Goal: Communication & Community: Answer question/provide support

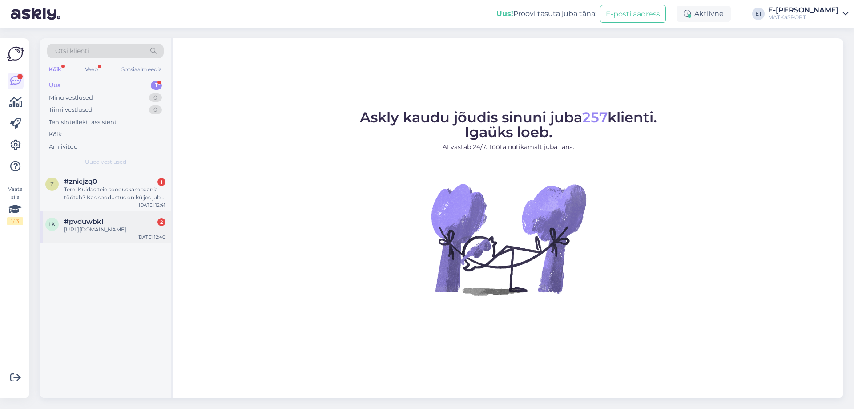
click at [112, 231] on font "https://matkasport.ee/otsi?controller=search&s=vihmakeep" at bounding box center [95, 229] width 62 height 7
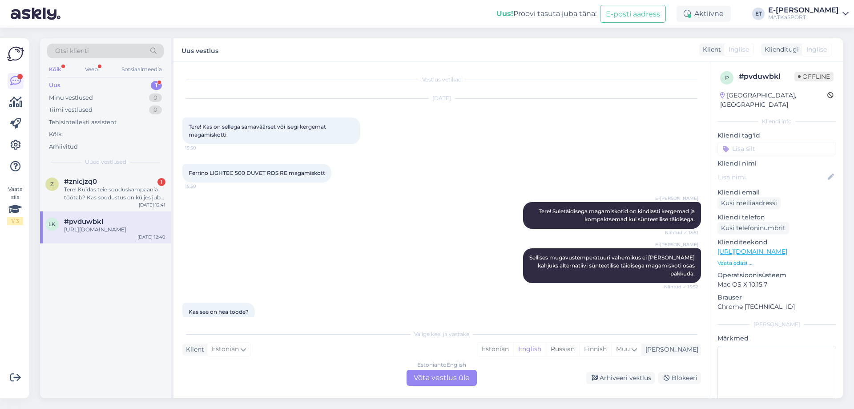
scroll to position [486, 0]
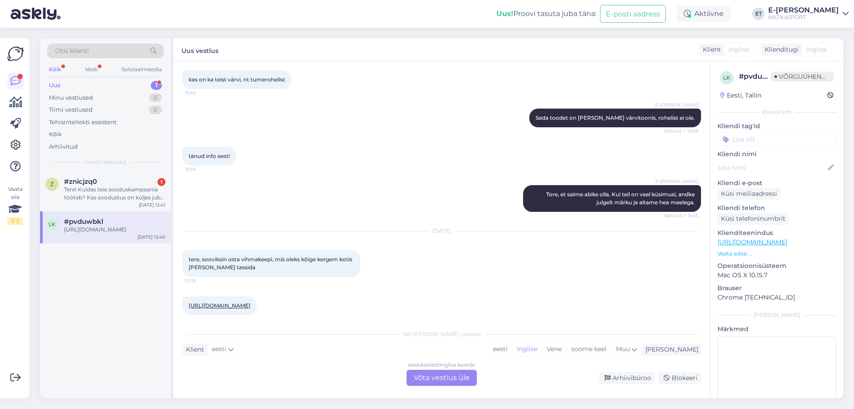
click at [250, 302] on font "https://matkasport.ee/otsi?controller=search&s=vihmakeep" at bounding box center [220, 305] width 62 height 7
click at [508, 350] on font "eesti" at bounding box center [500, 349] width 15 height 8
click at [219, 351] on font "eesti" at bounding box center [219, 349] width 15 height 8
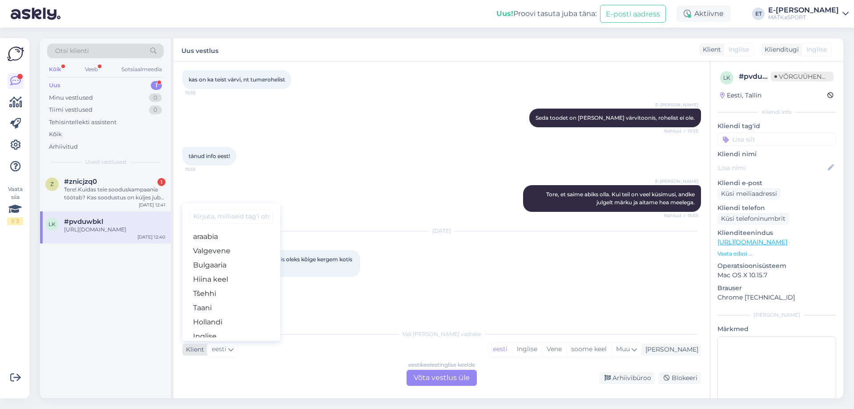
click at [221, 351] on font "eesti" at bounding box center [219, 349] width 15 height 8
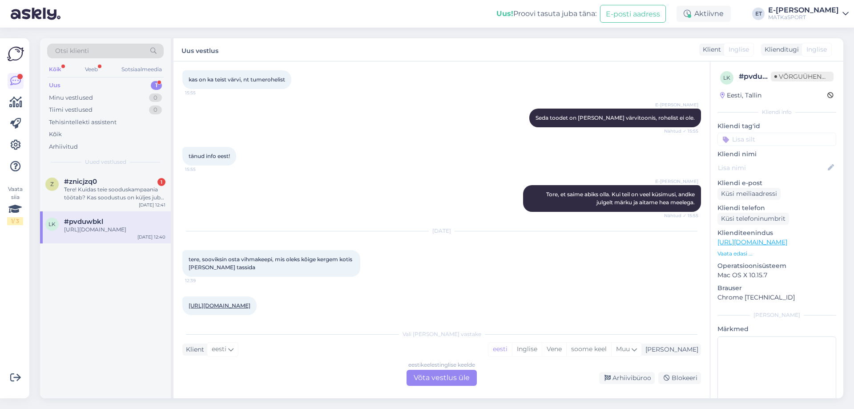
click at [444, 378] on font "Võta vestlus üle" at bounding box center [442, 377] width 56 height 8
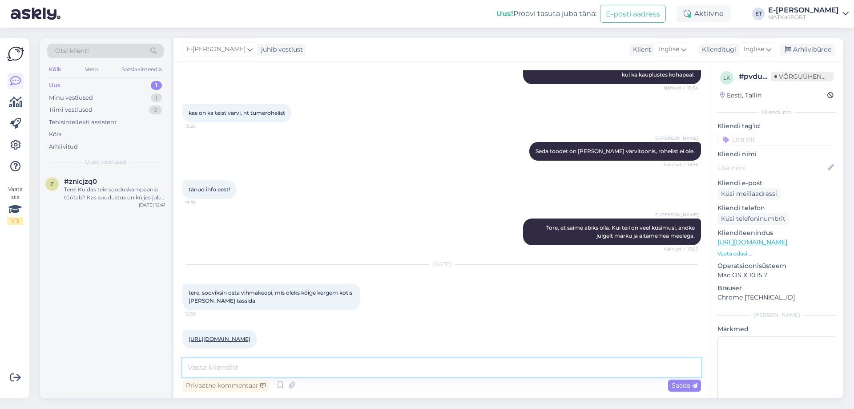
click at [332, 367] on textarea at bounding box center [441, 367] width 519 height 19
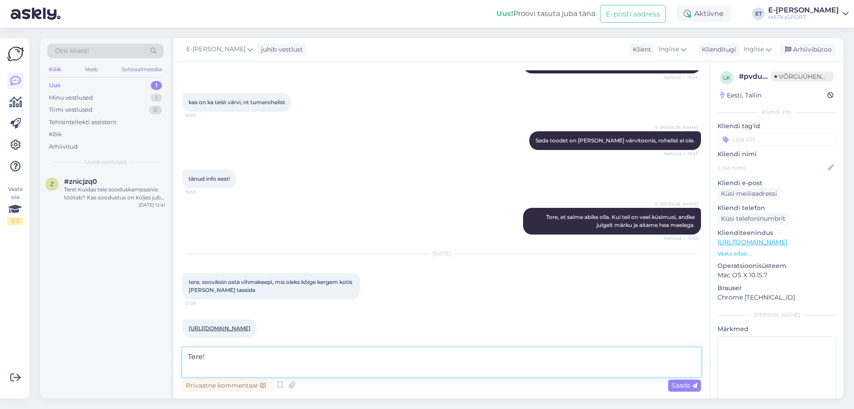
click at [256, 363] on textarea "Tere!" at bounding box center [441, 361] width 519 height 29
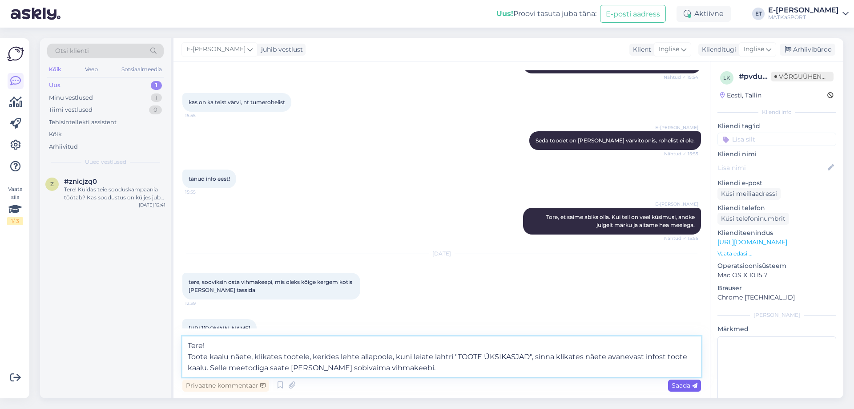
type textarea "Tere! Toote kaalu näete, klikates tootele, kerides lehte allapoole, kuni leiate…"
click at [681, 388] on font "Saada" at bounding box center [681, 385] width 19 height 8
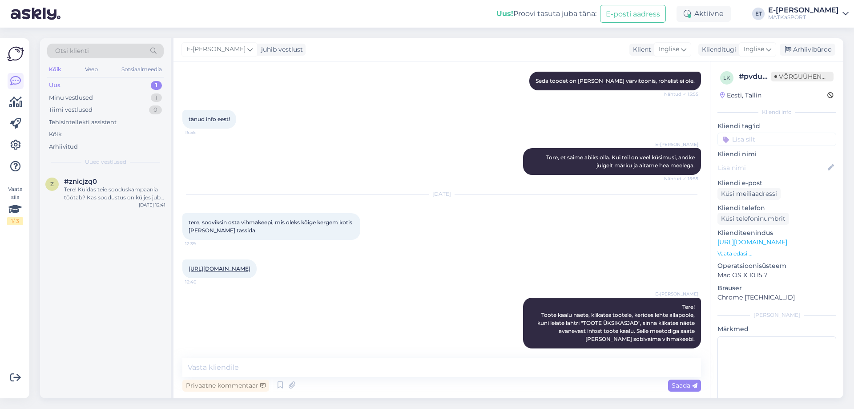
scroll to position [515, 0]
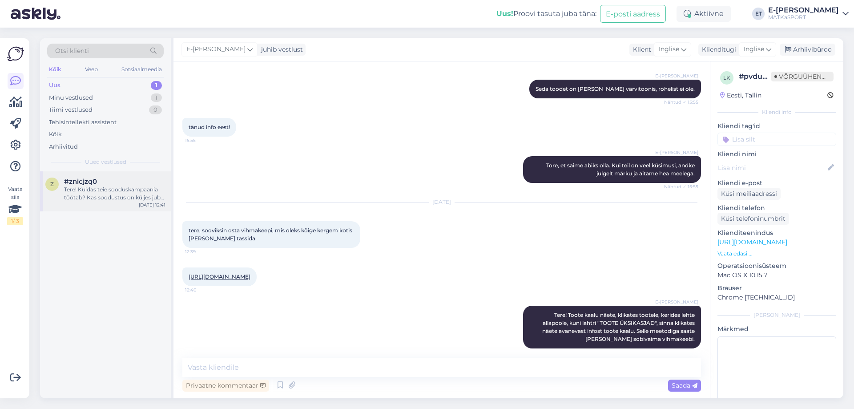
click at [100, 190] on font "Tere! Kuidas teie sooduskampaania töötab? Kas soodustus on küljes juba kampaani…" at bounding box center [114, 221] width 100 height 71
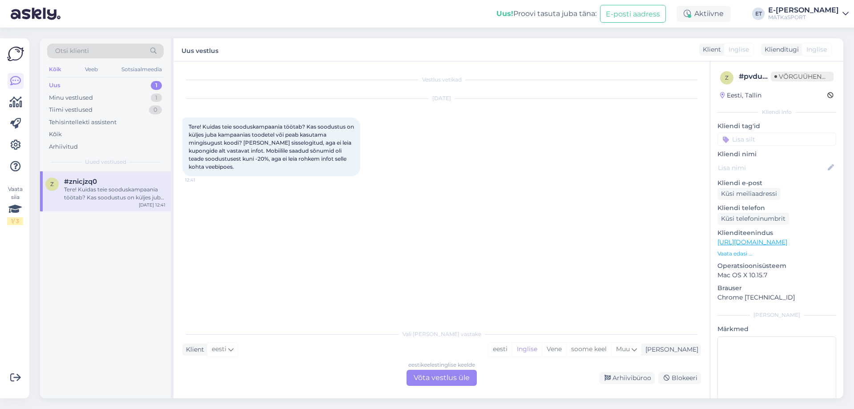
click at [86, 84] on div "Uus 1" at bounding box center [105, 85] width 117 height 12
click at [297, 346] on div "Klient eesti Mina eesti Inglise Vene soome keel Muu" at bounding box center [441, 349] width 519 height 12
click at [222, 351] on font "eesti" at bounding box center [219, 349] width 15 height 8
click at [508, 349] on font "eesti" at bounding box center [500, 349] width 15 height 8
click at [449, 379] on font "Võta vestlus üle" at bounding box center [442, 377] width 56 height 8
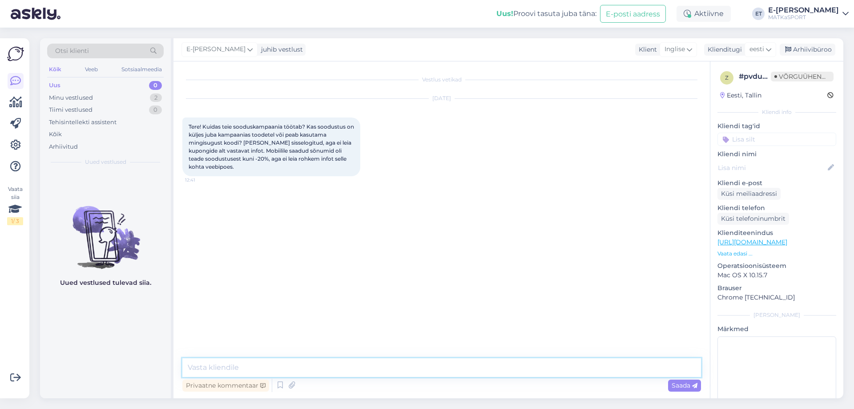
click at [397, 369] on textarea at bounding box center [441, 367] width 519 height 19
click at [519, 368] on textarea "Tere! Ühtegi koodi ei ole vaja kasutada, soodustus püsikliendile on automaatsel…" at bounding box center [441, 361] width 519 height 29
click at [307, 370] on textarea "Tere! Ühtegi koodi ei ole vaja kasutada, soodustus püsikliendile on automaatsel…" at bounding box center [441, 361] width 519 height 29
click at [311, 367] on textarea "Tere! Ühtegi koodi ei ole vaja kasutada. Soodustus püsikliendile on automaatsel…" at bounding box center [441, 361] width 519 height 29
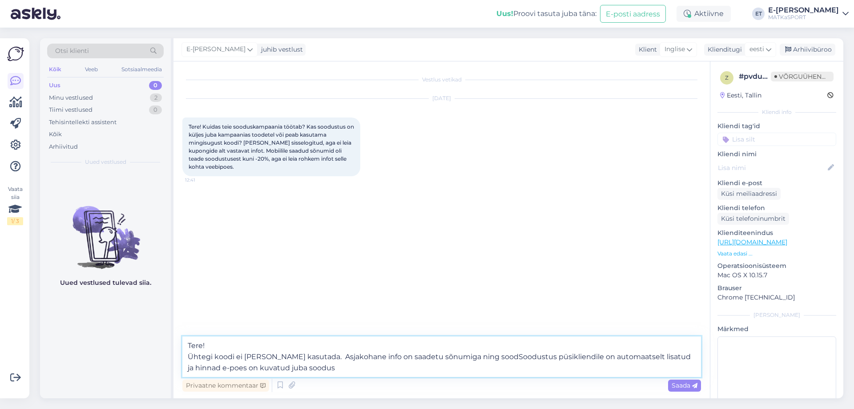
drag, startPoint x: 521, startPoint y: 356, endPoint x: 484, endPoint y: 357, distance: 37.8
click at [484, 357] on textarea "Tere! Ühtegi koodi ei ole vaja kasutada. Asjakohane info on saadetu sõnumiga ni…" at bounding box center [441, 356] width 519 height 40
click at [295, 368] on textarea "Tere! Ühtegi koodi ei ole vaja kasutada. Asjakohane info on saadetu sõnumiga ni…" at bounding box center [441, 356] width 519 height 40
click at [267, 367] on textarea "Tere! Ühtegi koodi ei ole vaja kasutada. Asjakohane info on saadetu sõnumiga ni…" at bounding box center [441, 356] width 519 height 40
click at [397, 369] on textarea "Tere! Ühtegi koodi ei ole vaja kasutada. Asjakohane info on saadetu sõnumiga ni…" at bounding box center [441, 356] width 519 height 40
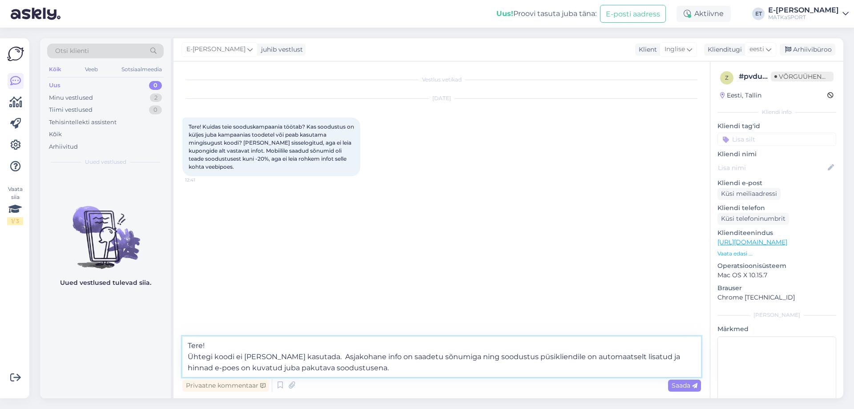
click at [353, 355] on textarea "Tere! Ühtegi koodi ei ole vaja kasutada. Asjakohane info on saadetu sõnumiga ni…" at bounding box center [441, 356] width 519 height 40
click at [381, 357] on textarea "Tere! Ühtegi koodi ei ole vaja kasutada. Asjakohane info on saadetu sõnumiga ni…" at bounding box center [441, 356] width 519 height 40
click at [407, 358] on textarea "Tere! Ühtegi koodi ei ole vaja kasutada. Asjakohane info on saadetu sõnumiga ni…" at bounding box center [441, 356] width 519 height 40
click at [472, 358] on textarea "Tere! Ühtegi koodi ei ole vaja kasutada. Asjakohane info on saadetud sõnumiga n…" at bounding box center [441, 356] width 519 height 40
drag, startPoint x: 312, startPoint y: 357, endPoint x: 470, endPoint y: 356, distance: 157.5
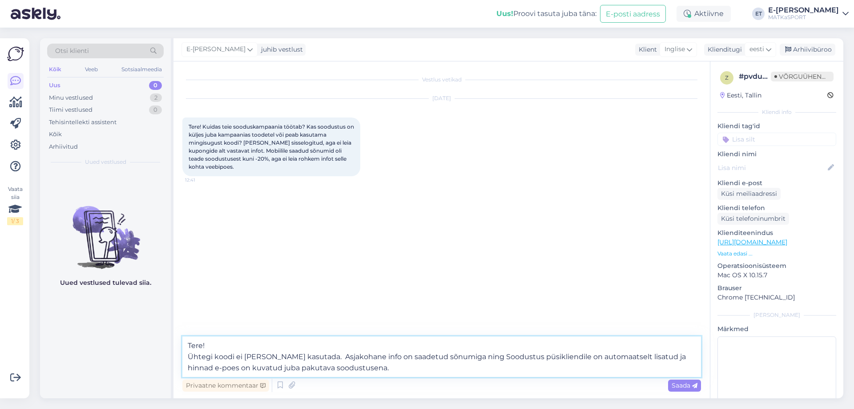
click at [470, 356] on textarea "Tere! Ühtegi koodi ei ole vaja kasutada. Asjakohane info on saadetud sõnumiga n…" at bounding box center [441, 356] width 519 height 40
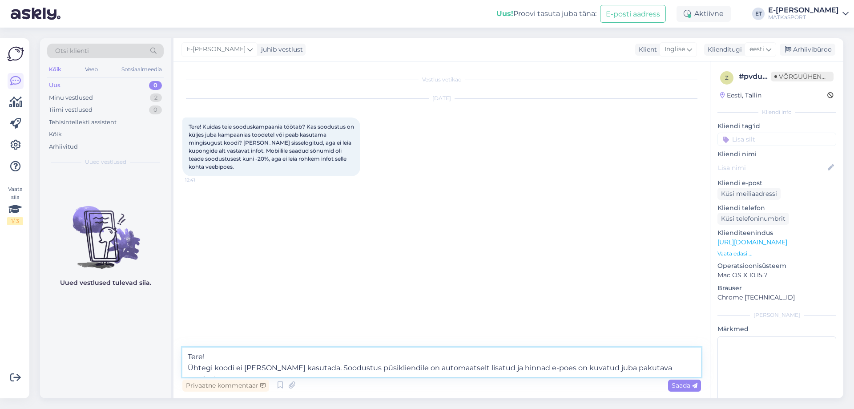
click at [543, 366] on textarea "Tere! Ühtegi koodi ei ole vaja kasutada. Soodustus püsikliendile on automaatsel…" at bounding box center [441, 361] width 519 height 29
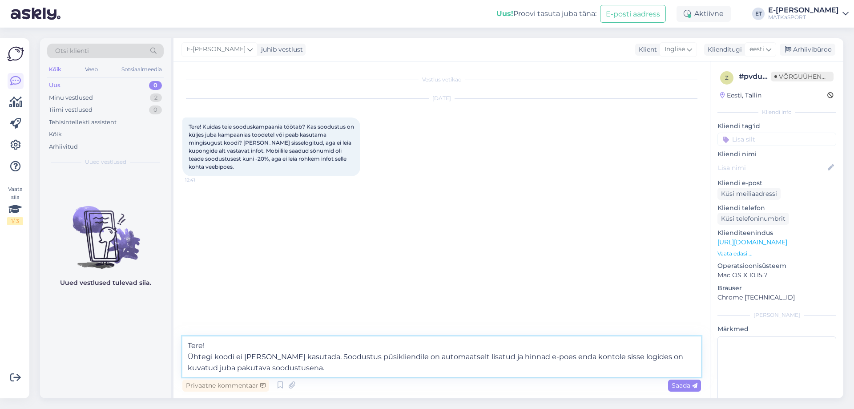
click at [384, 367] on textarea "Tere! Ühtegi koodi ei ole vaja kasutada. Soodustus püsikliendile on automaatsel…" at bounding box center [441, 356] width 519 height 40
type textarea "Tere! Ühtegi koodi ei ole vaja kasutada. Soodustus püsikliendile on automaatsel…"
click at [674, 387] on font "Saada" at bounding box center [681, 385] width 19 height 8
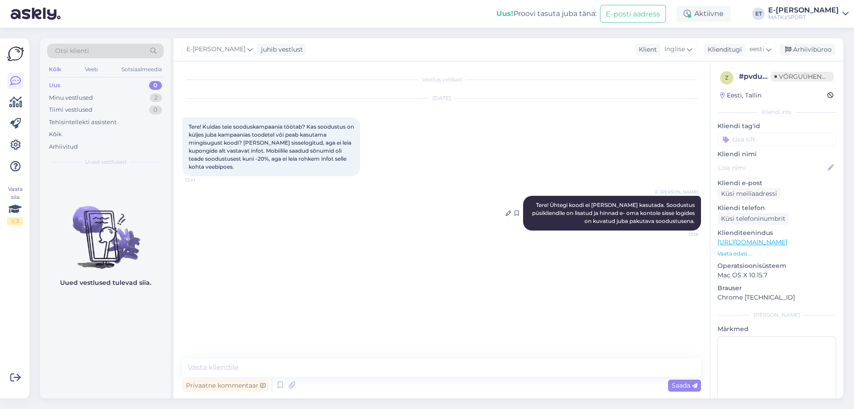
click at [668, 213] on font "Tere! Ühtegi koodi ei ole vaja kasutada. Soodustus püsikliendile on lisatud ja …" at bounding box center [614, 213] width 164 height 23
click at [361, 365] on textarea at bounding box center [441, 367] width 519 height 19
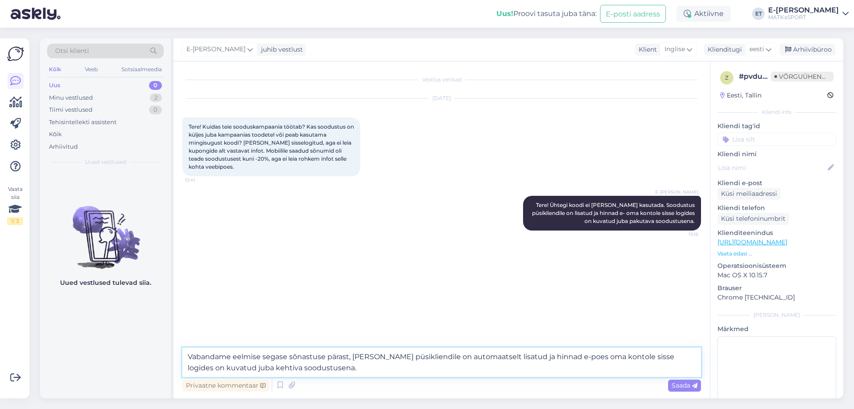
click at [351, 357] on textarea "Vabandame eelmise segase sõnastuse pärast, Soodustus püsikliendile on automaats…" at bounding box center [441, 361] width 519 height 29
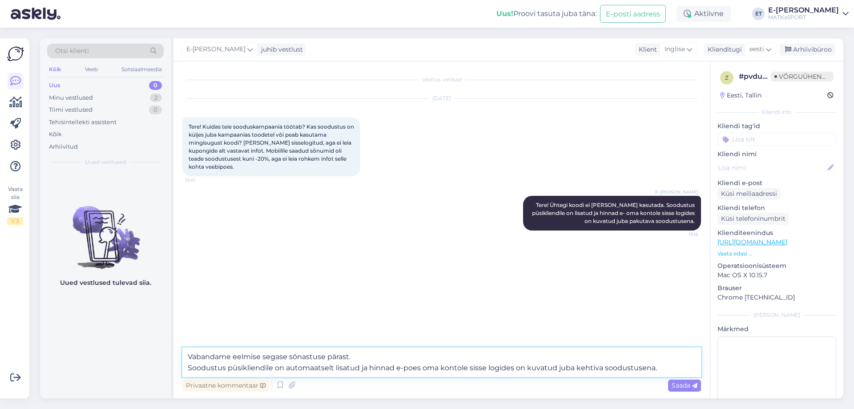
drag, startPoint x: 369, startPoint y: 368, endPoint x: 393, endPoint y: 368, distance: 24.0
click at [393, 368] on textarea "Vabandame eelmise segase sõnastuse pärast. Soodustus püsikliendile on automaats…" at bounding box center [441, 361] width 519 height 29
drag, startPoint x: 515, startPoint y: 367, endPoint x: 556, endPoint y: 368, distance: 40.5
click at [556, 368] on textarea "Vabandame eelmise segase sõnastuse pärast. Soodustus püsikliendile on automaats…" at bounding box center [441, 361] width 519 height 29
drag, startPoint x: 369, startPoint y: 367, endPoint x: 396, endPoint y: 367, distance: 26.3
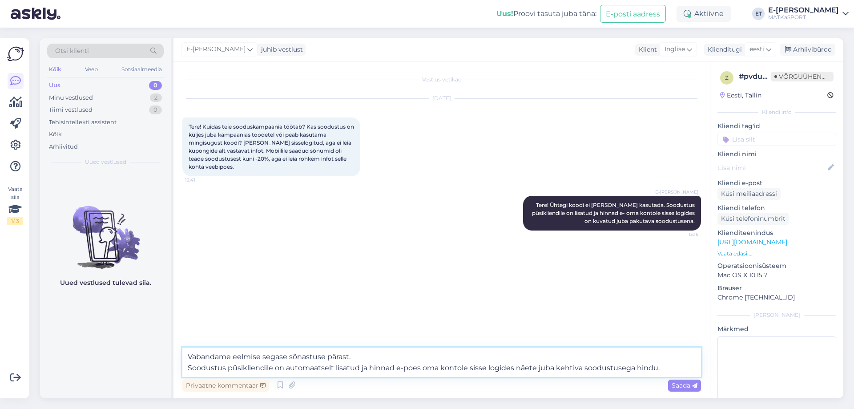
click at [396, 367] on textarea "Vabandame eelmise segase sõnastuse pärast. Soodustus püsikliendile on automaats…" at bounding box center [441, 361] width 519 height 29
type textarea "Vabandame eelmise segase sõnastuse pärast. Soodustus püsikliendile on automaats…"
click at [678, 386] on font "Saada" at bounding box center [681, 385] width 19 height 8
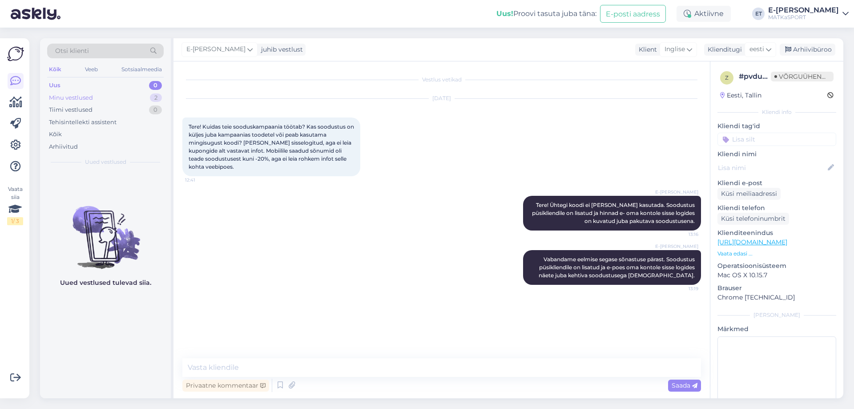
click at [70, 100] on font "Minu vestlused" at bounding box center [71, 97] width 44 height 7
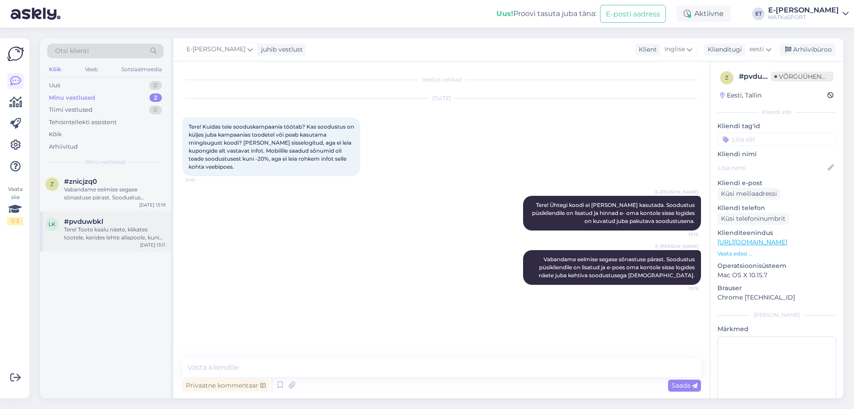
click at [88, 220] on font "#pvduwbkl" at bounding box center [83, 221] width 39 height 8
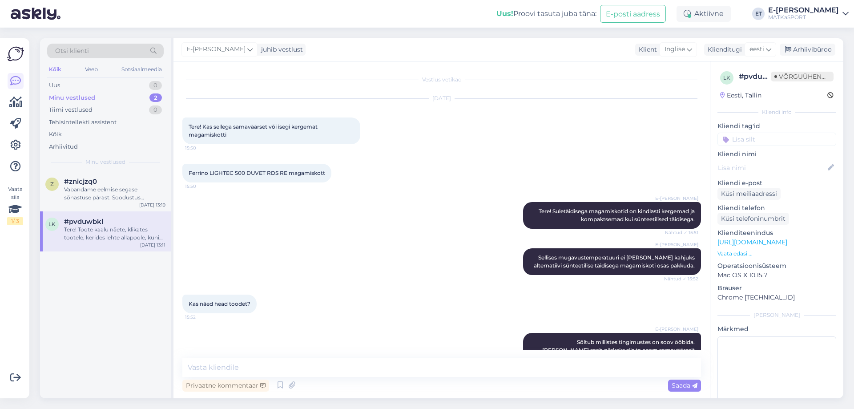
scroll to position [515, 0]
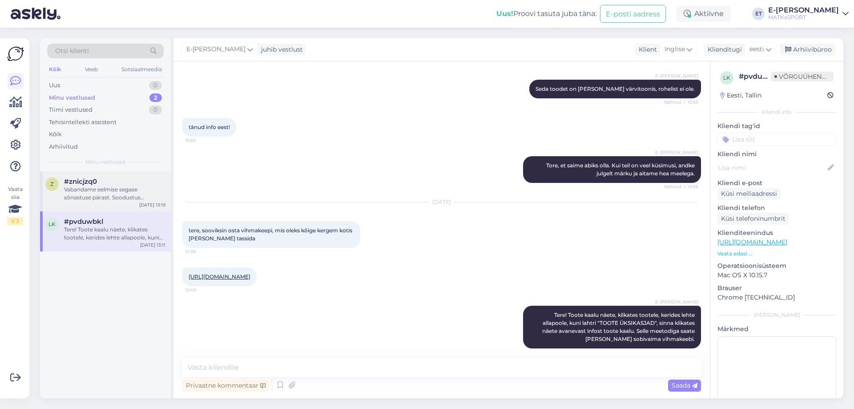
click at [120, 190] on font "Vabandame eelmise segase sõnastuse pärast. Soodustus püsikliendile on lisatud j…" at bounding box center [114, 209] width 100 height 47
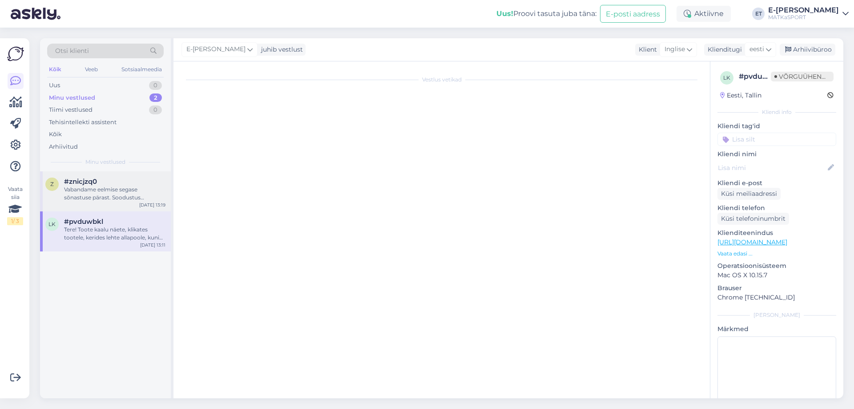
scroll to position [0, 0]
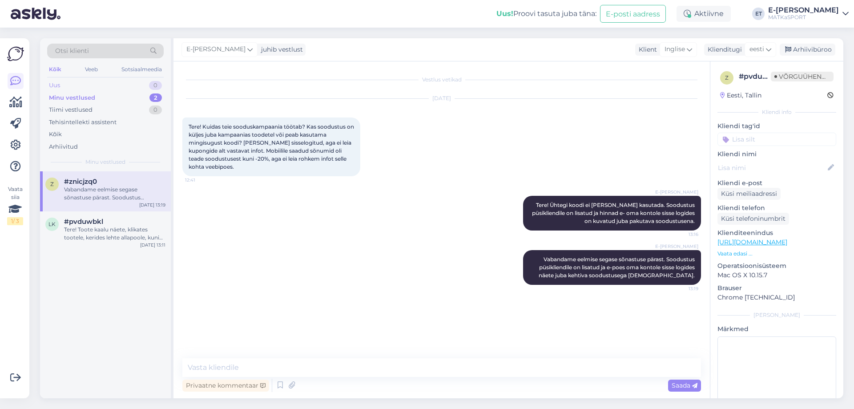
click at [83, 84] on div "Uus 0" at bounding box center [105, 85] width 117 height 12
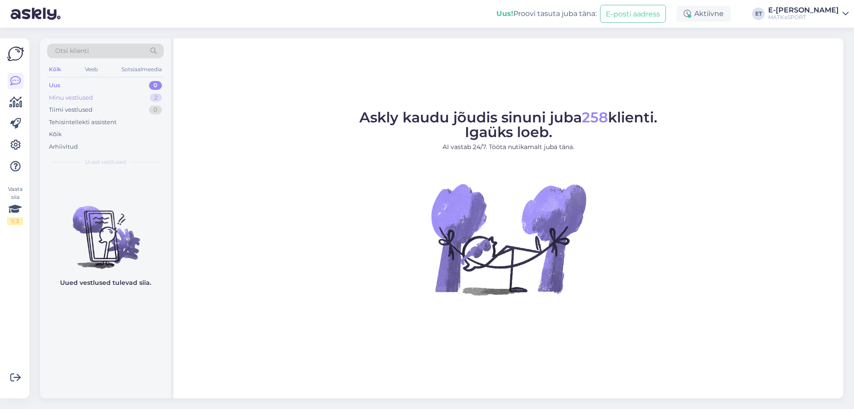
click at [69, 99] on font "Minu vestlused" at bounding box center [71, 97] width 44 height 7
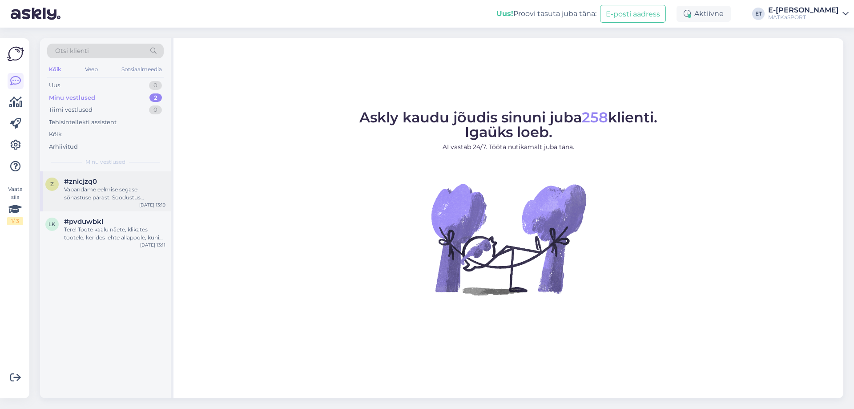
click at [90, 190] on font "Vabandame eelmise segase sõnastuse pärast. Soodustus püsikliendile on lisatud j…" at bounding box center [114, 209] width 100 height 47
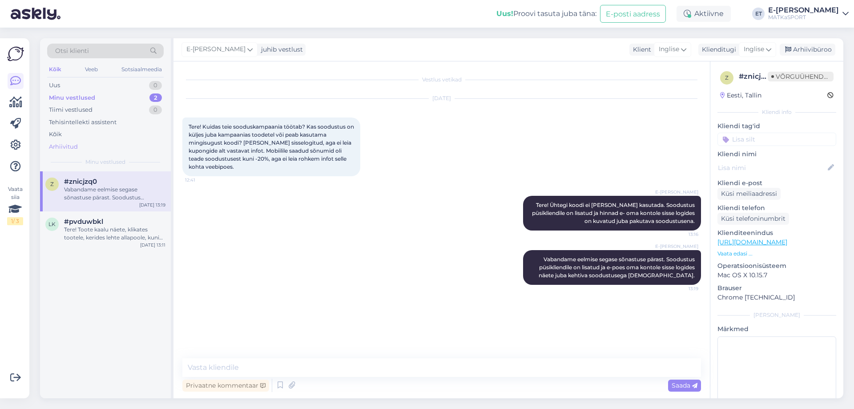
click at [75, 145] on font "Arhiivitud" at bounding box center [63, 146] width 29 height 7
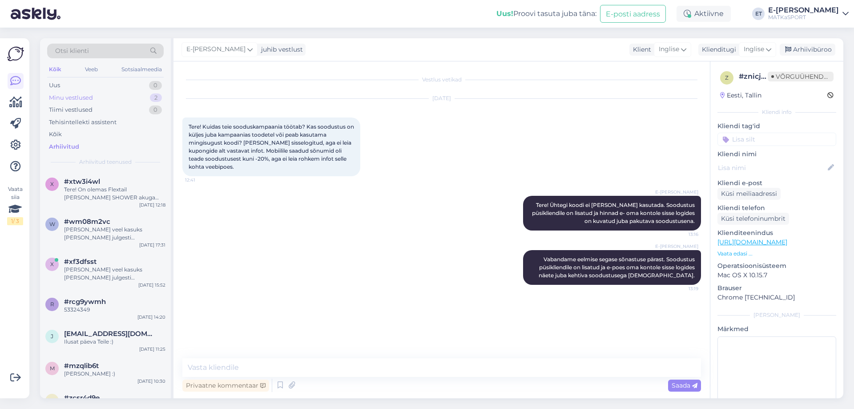
click at [76, 96] on font "Minu vestlused" at bounding box center [71, 97] width 44 height 7
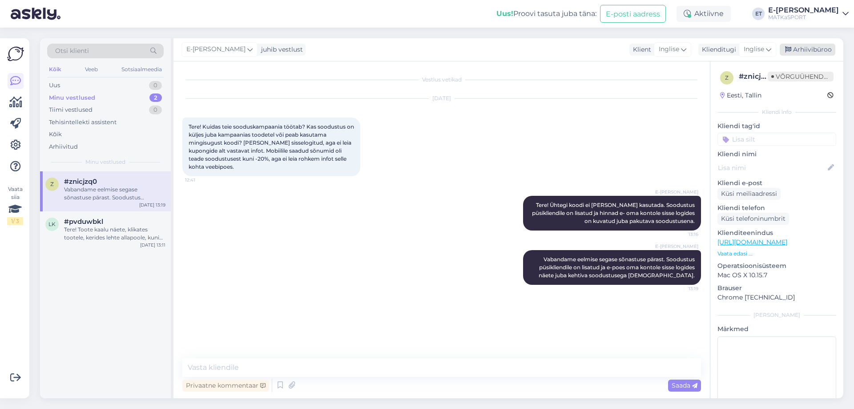
click at [816, 50] on font "Arhiivibüroo" at bounding box center [812, 49] width 39 height 8
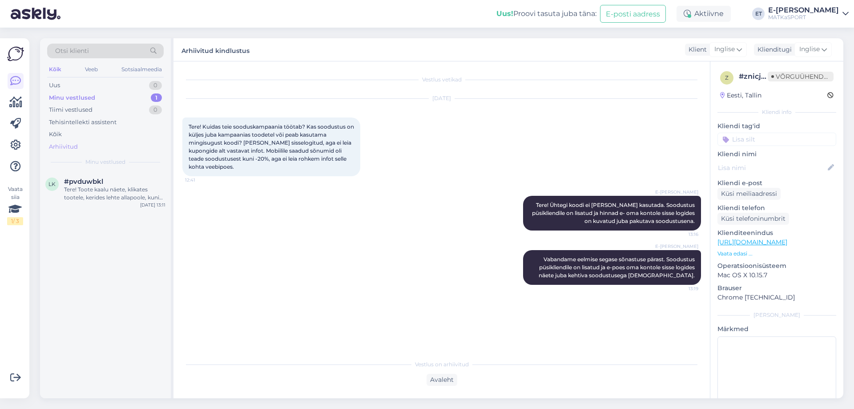
click at [73, 148] on font "Arhiivitud" at bounding box center [63, 146] width 29 height 7
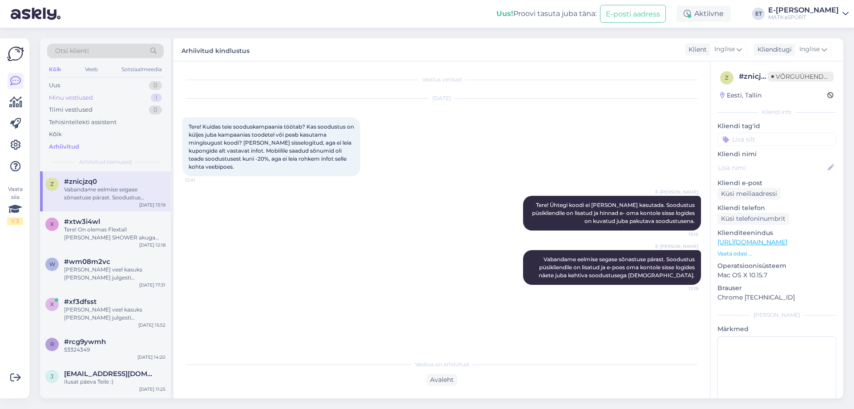
click at [78, 97] on font "Minu vestlused" at bounding box center [71, 97] width 44 height 7
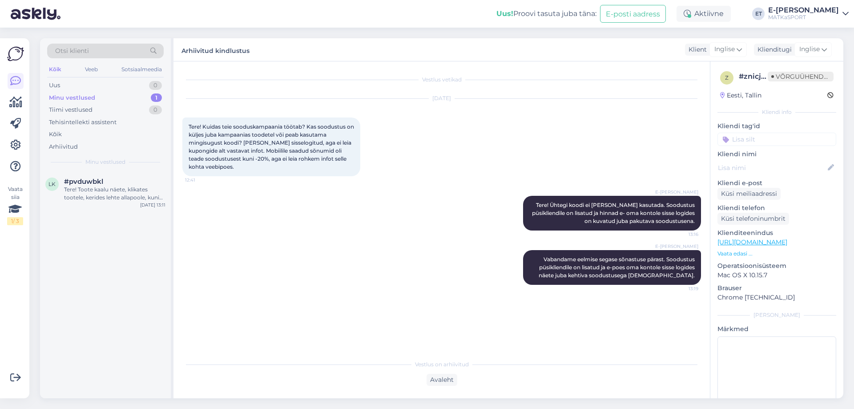
click at [81, 98] on font "Minu vestlused" at bounding box center [72, 97] width 46 height 7
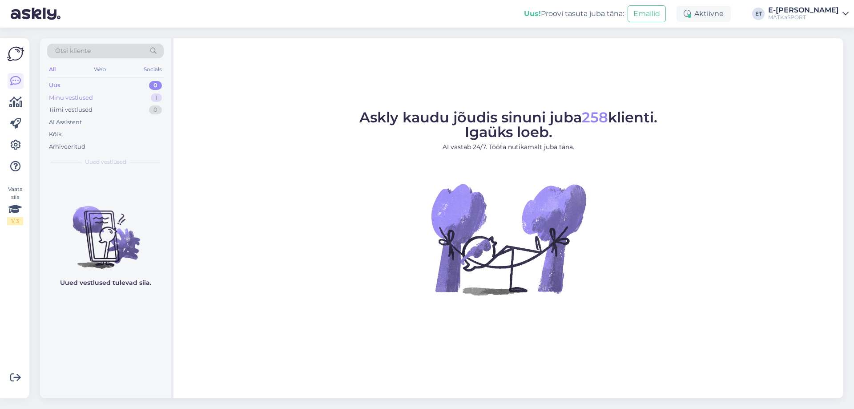
click at [92, 98] on div "Minu vestlused" at bounding box center [71, 97] width 44 height 9
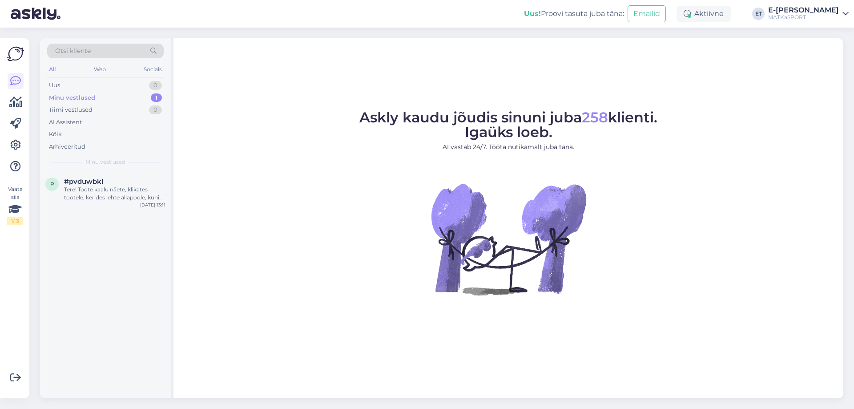
click at [89, 98] on div "Minu vestlused" at bounding box center [72, 97] width 46 height 9
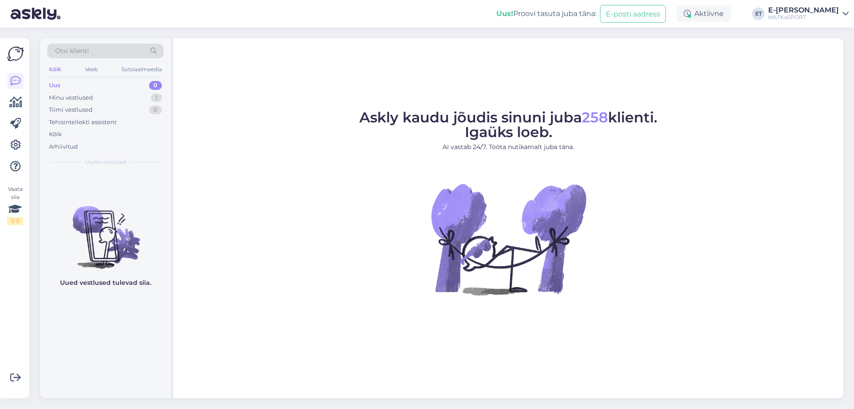
click at [69, 85] on div "Uus 0" at bounding box center [105, 85] width 117 height 12
click at [73, 100] on font "Minu vestlused" at bounding box center [71, 97] width 44 height 7
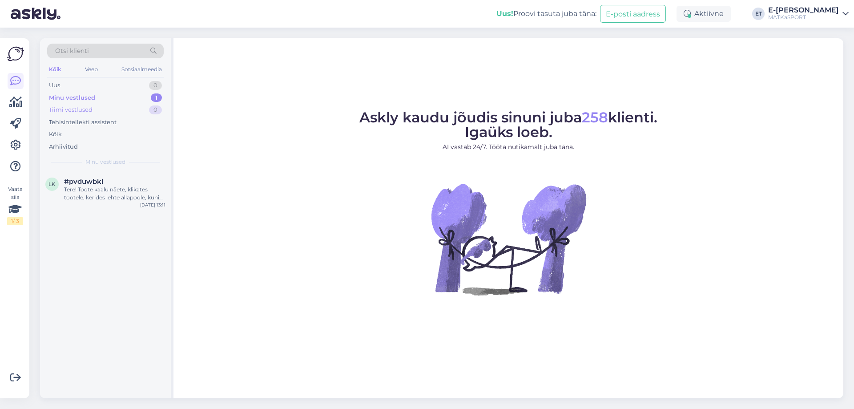
click at [80, 109] on font "Tiimi vestlused" at bounding box center [71, 109] width 44 height 7
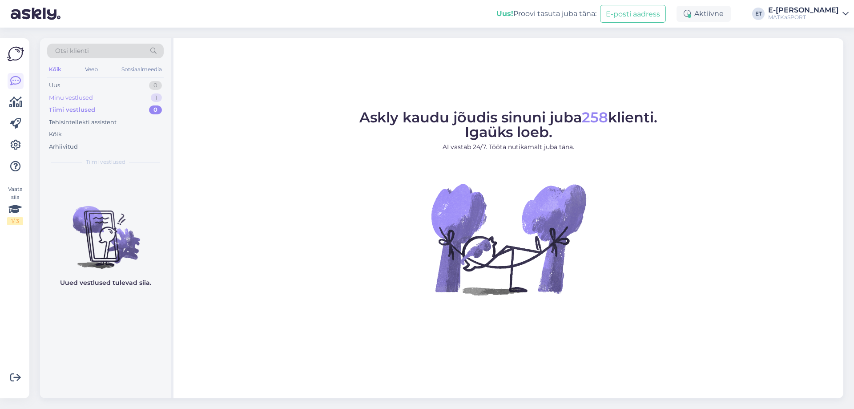
click at [81, 97] on font "Minu vestlused" at bounding box center [71, 97] width 44 height 7
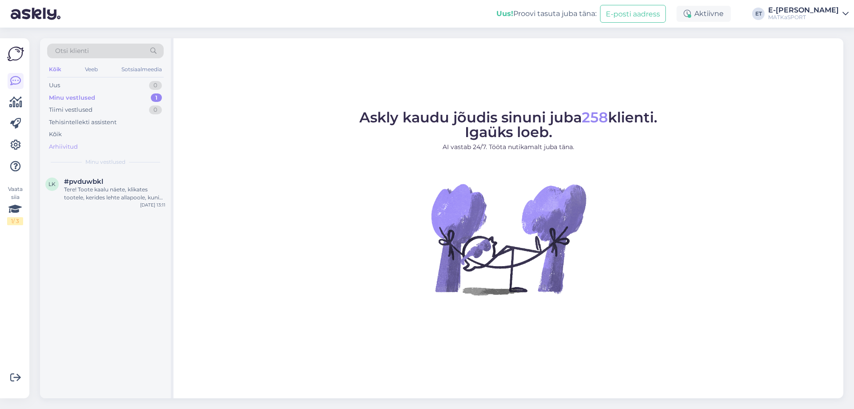
click at [70, 147] on font "Arhiivitud" at bounding box center [63, 146] width 29 height 7
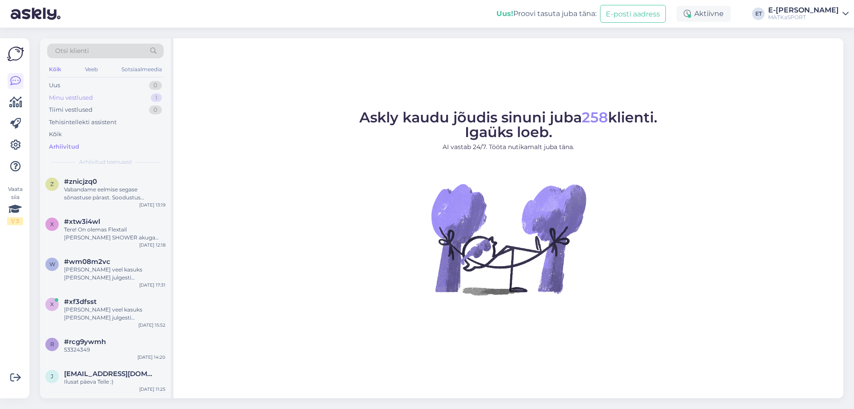
click at [84, 94] on font "Minu vestlused" at bounding box center [71, 97] width 44 height 7
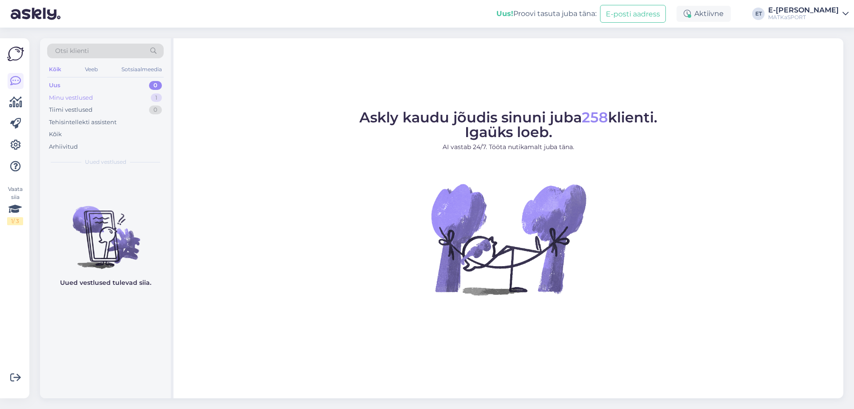
click at [90, 101] on div "Minu vestlused" at bounding box center [71, 97] width 44 height 9
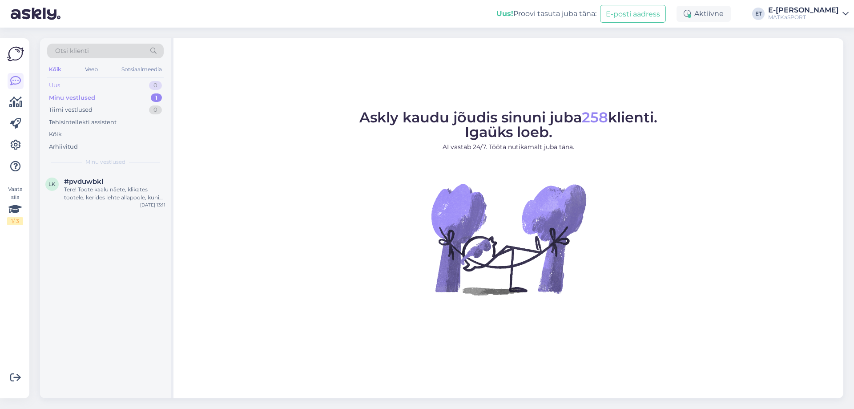
click at [66, 90] on div "Uus 0" at bounding box center [105, 85] width 117 height 12
